Goal: Find specific page/section: Find specific page/section

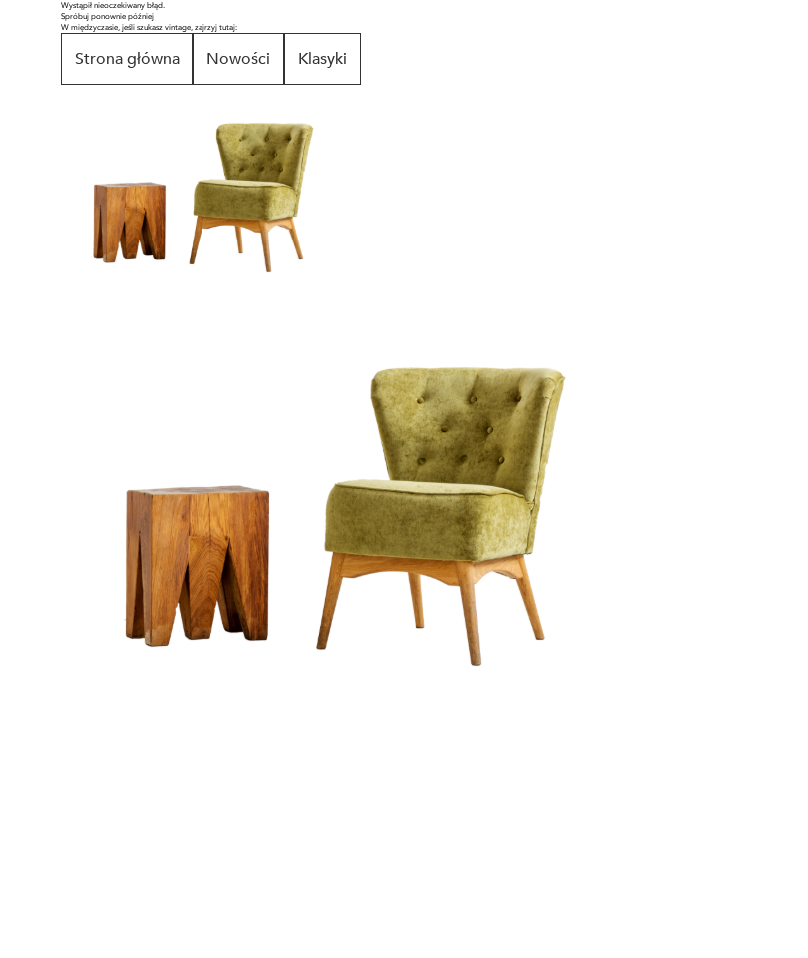
click at [143, 66] on button "Strona główna" at bounding box center [127, 59] width 133 height 52
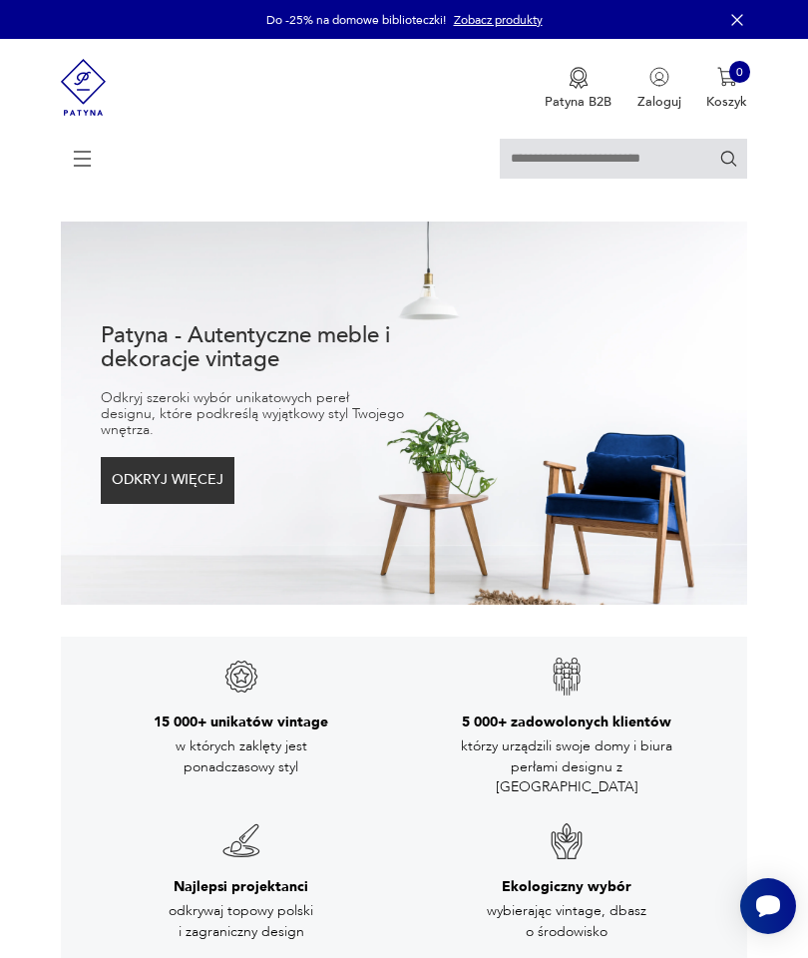
click at [78, 186] on icon at bounding box center [83, 159] width 70 height 70
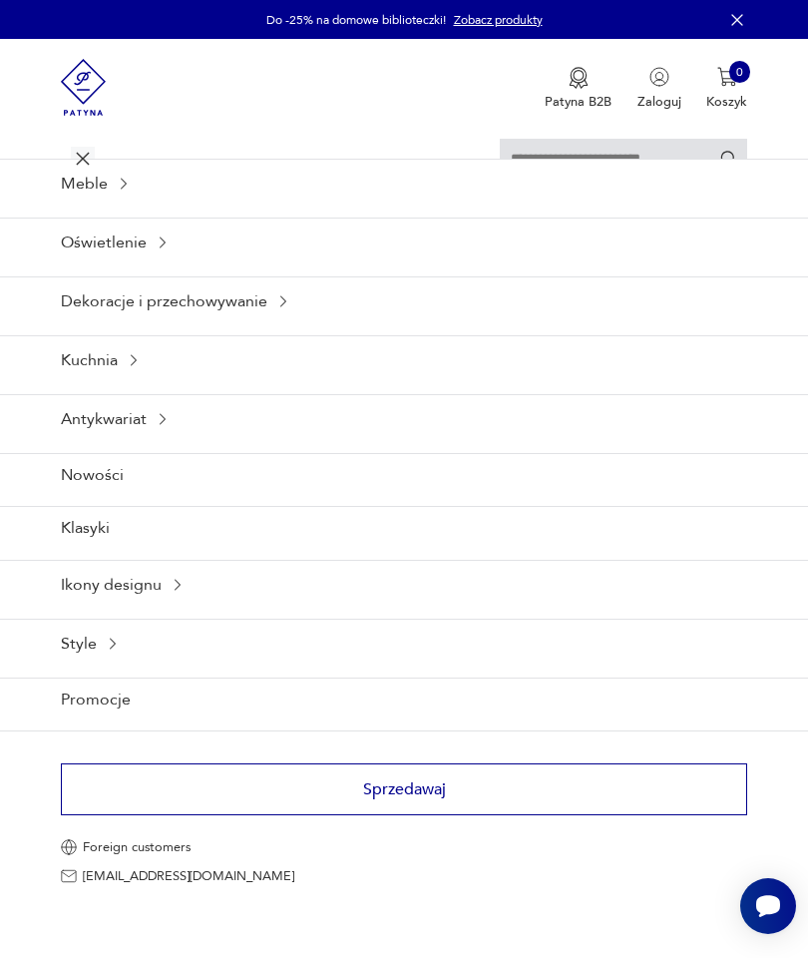
click at [117, 192] on icon at bounding box center [124, 184] width 16 height 16
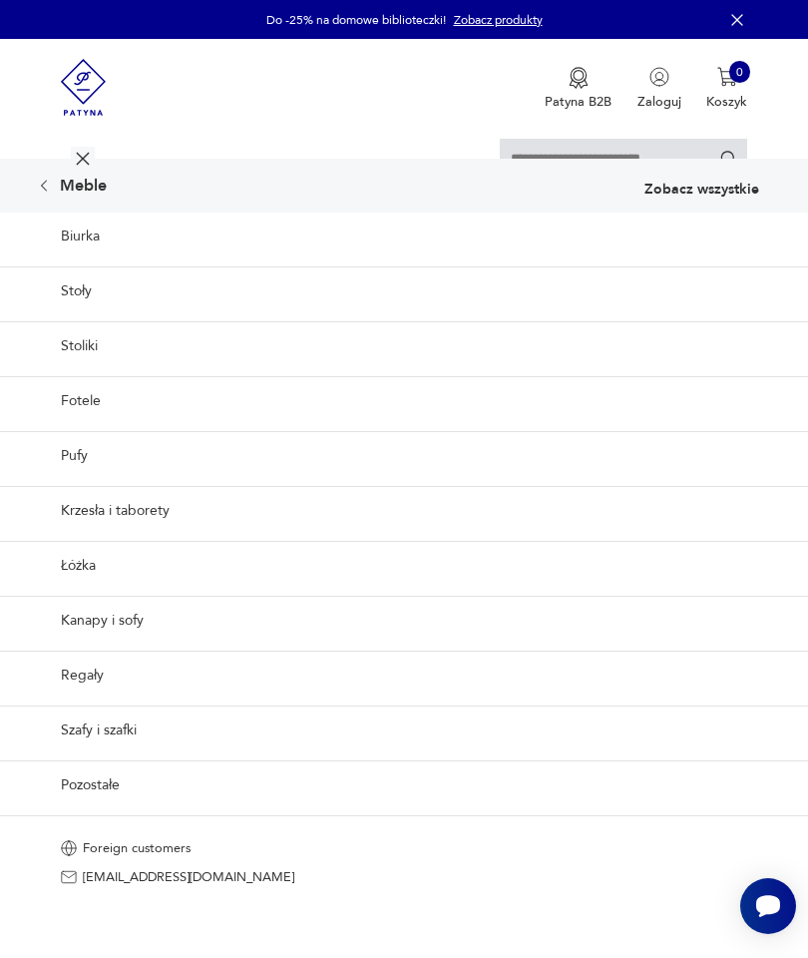
click at [90, 251] on link "Biurka" at bounding box center [404, 236] width 808 height 48
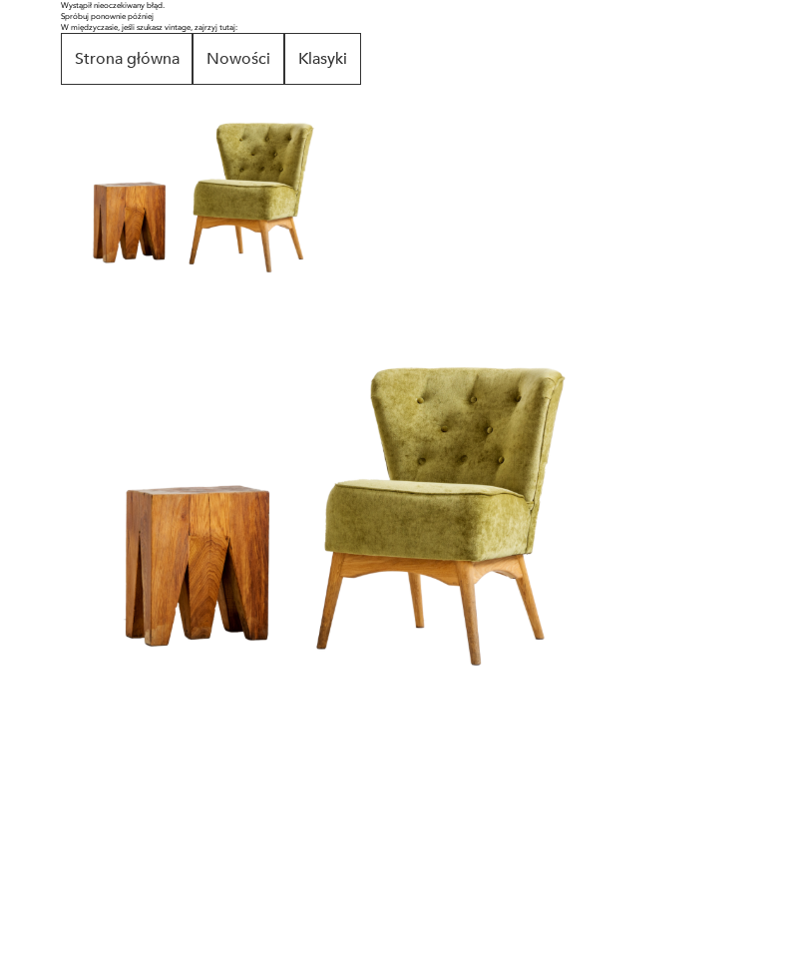
click at [334, 76] on button "Klasyki" at bounding box center [322, 59] width 77 height 52
